Goal: Task Accomplishment & Management: Manage account settings

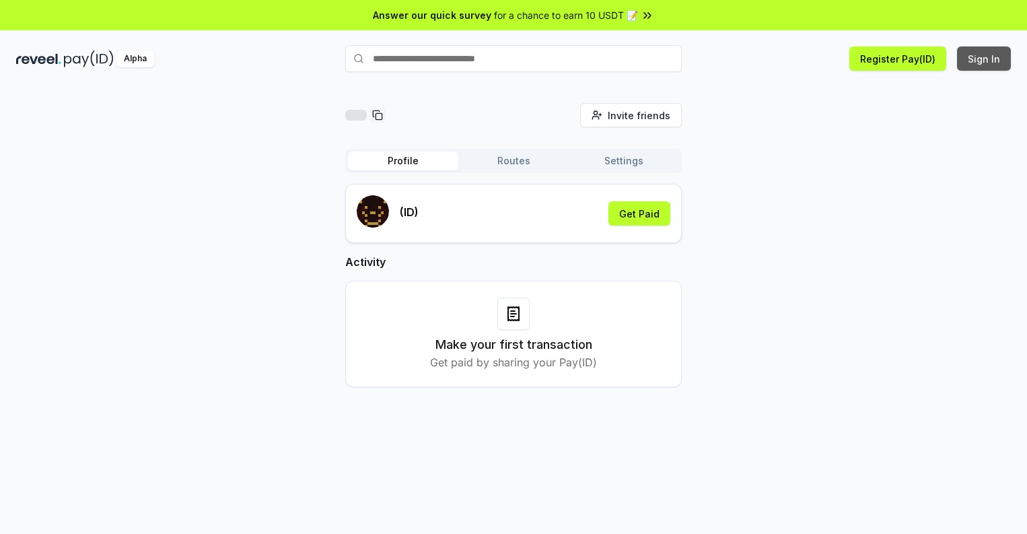
click at [985, 59] on button "Sign In" at bounding box center [984, 58] width 54 height 24
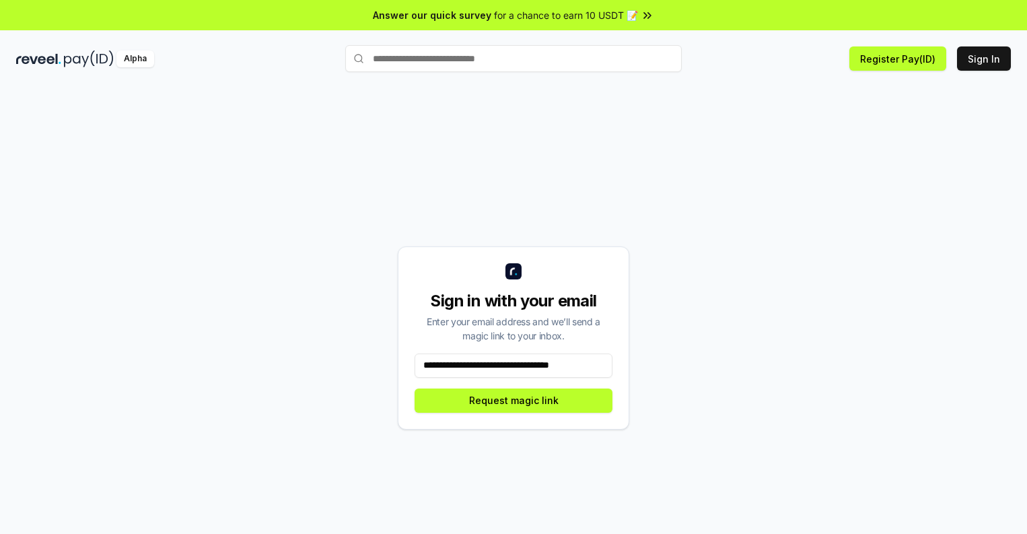
scroll to position [0, 4]
type input "**********"
click at [514, 400] on button "Request magic link" at bounding box center [514, 400] width 198 height 24
